Goal: Information Seeking & Learning: Learn about a topic

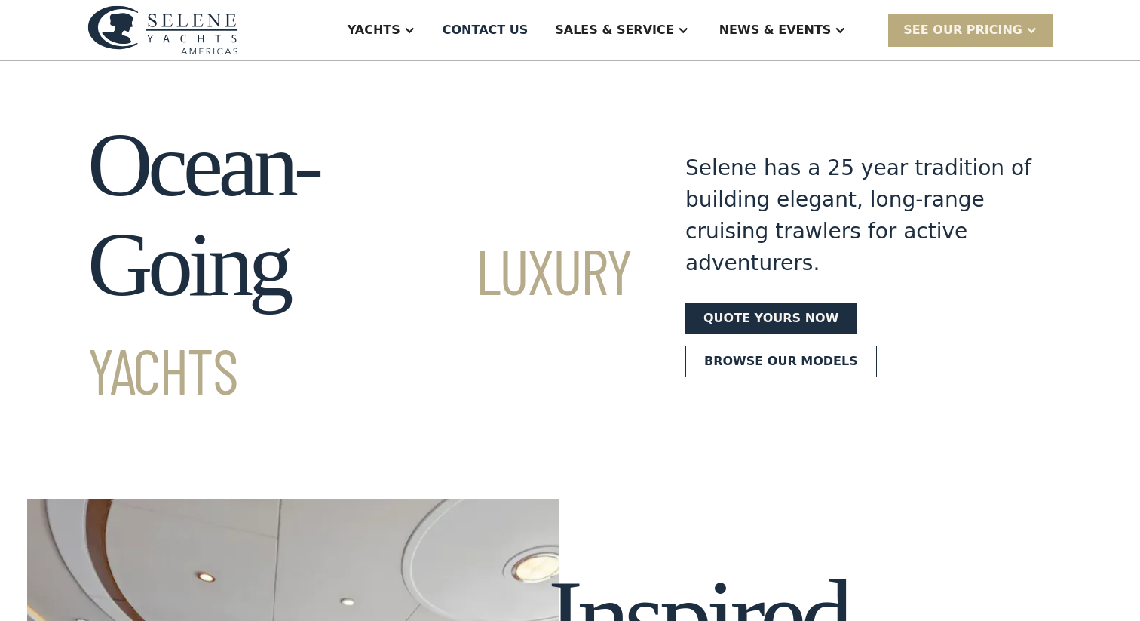
click at [950, 23] on div "SEE Our Pricing" at bounding box center [963, 30] width 119 height 18
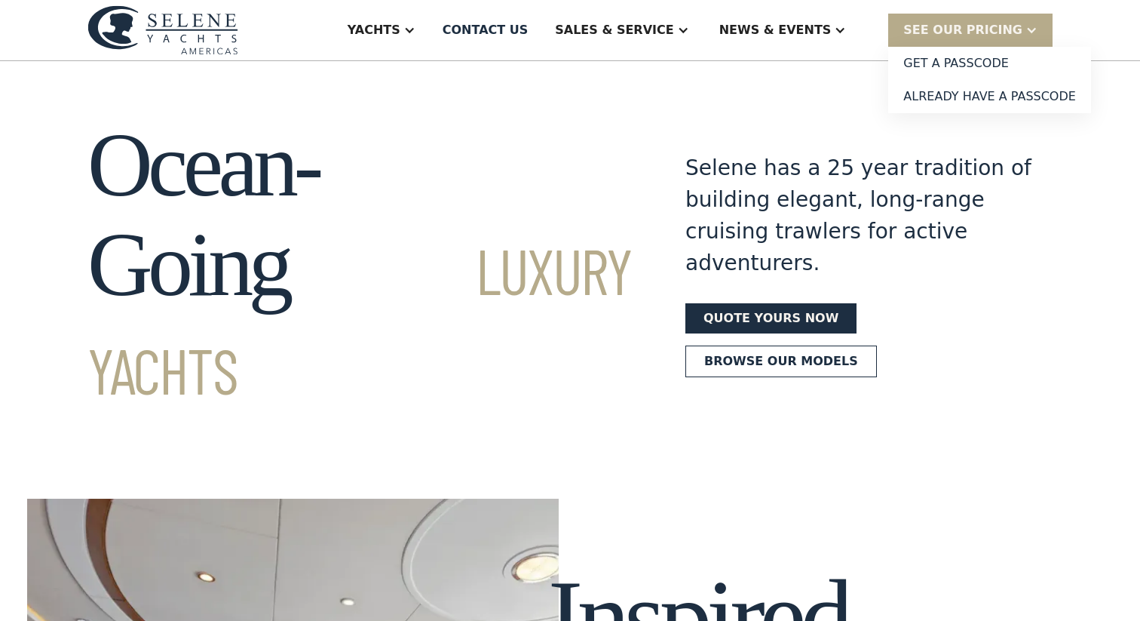
click at [705, 216] on div "Selene has a 25 year tradition of building elegant, long-range cruising trawler…" at bounding box center [859, 264] width 347 height 299
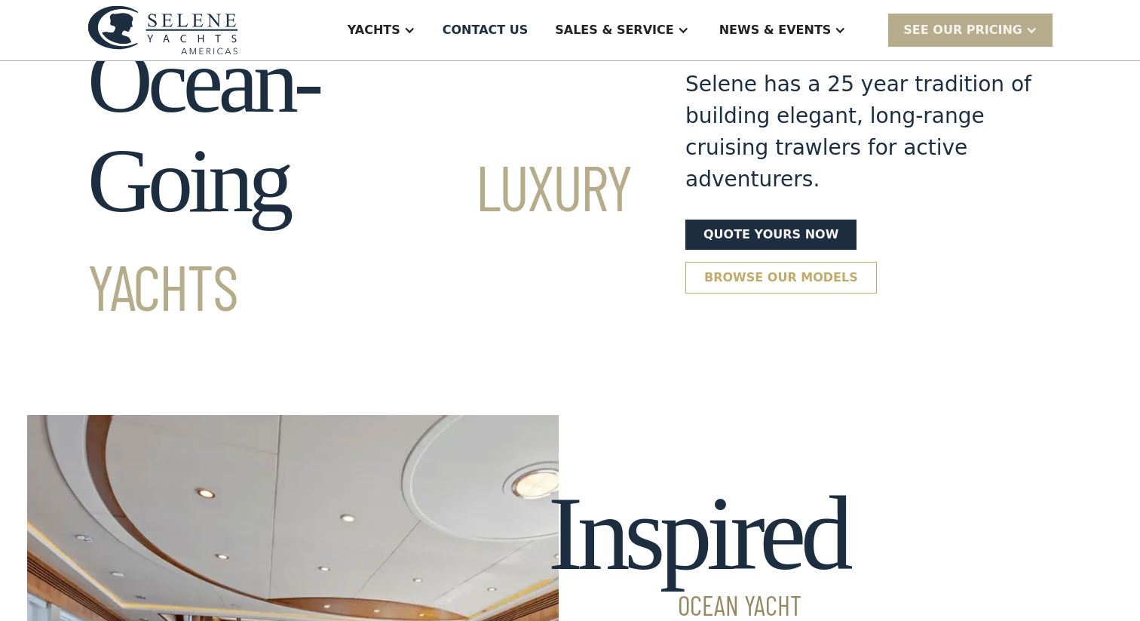
click at [734, 262] on link "Browse our models" at bounding box center [782, 278] width 192 height 32
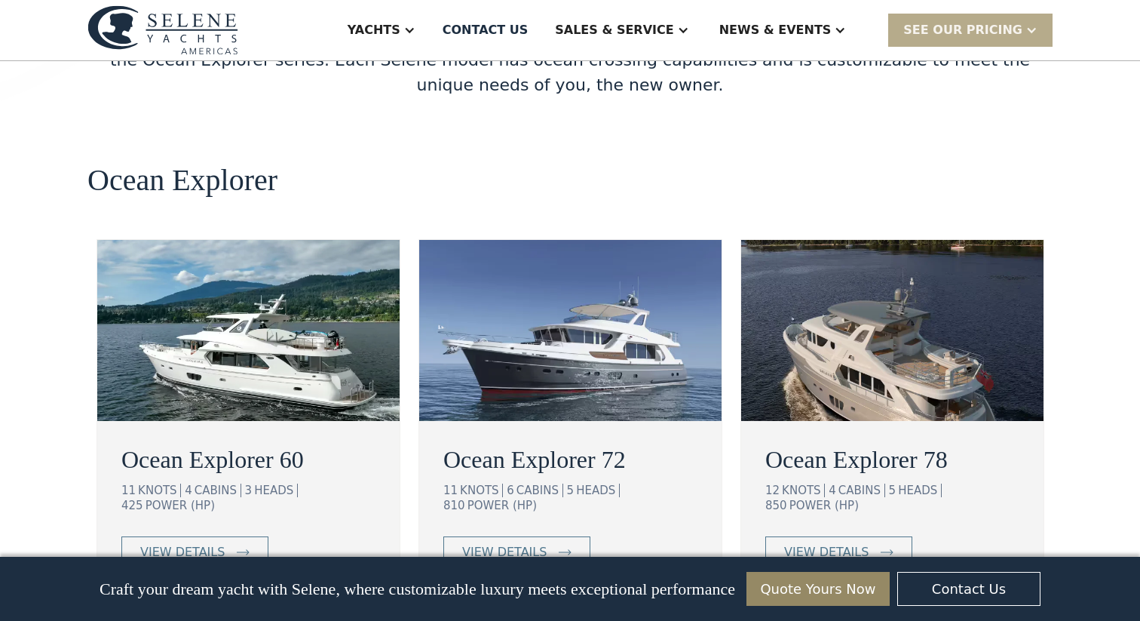
scroll to position [2679, 0]
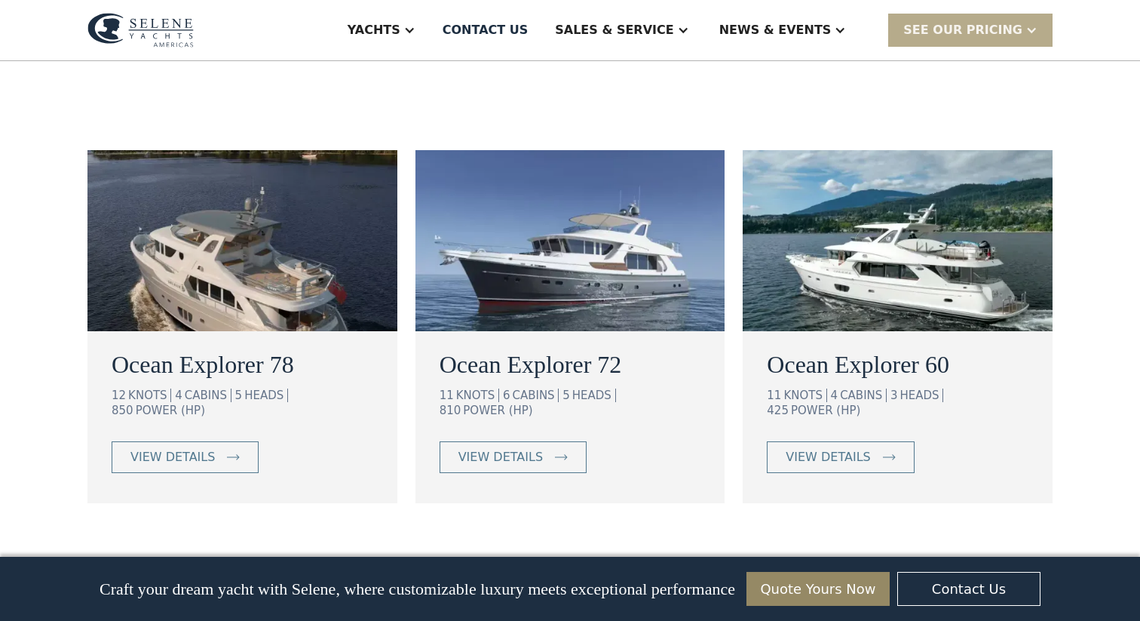
scroll to position [867, 0]
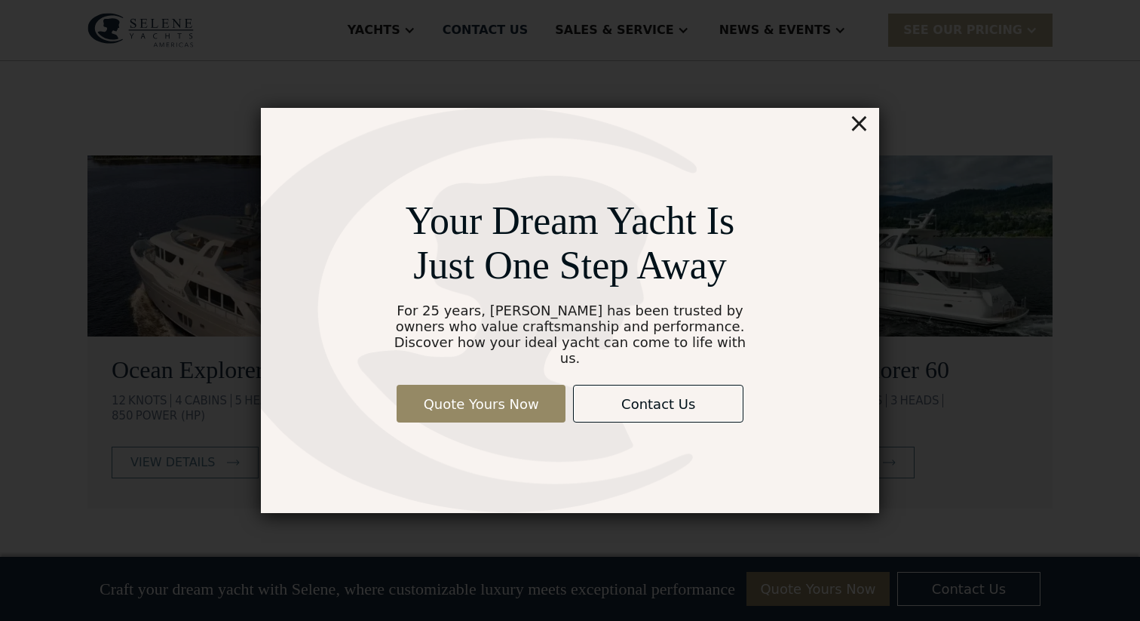
click at [1025, 55] on div "Your Dream Yacht Is Just One Step Away For 25 years, Selene has been trusted by…" at bounding box center [570, 310] width 1027 height 696
